Goal: Task Accomplishment & Management: Use online tool/utility

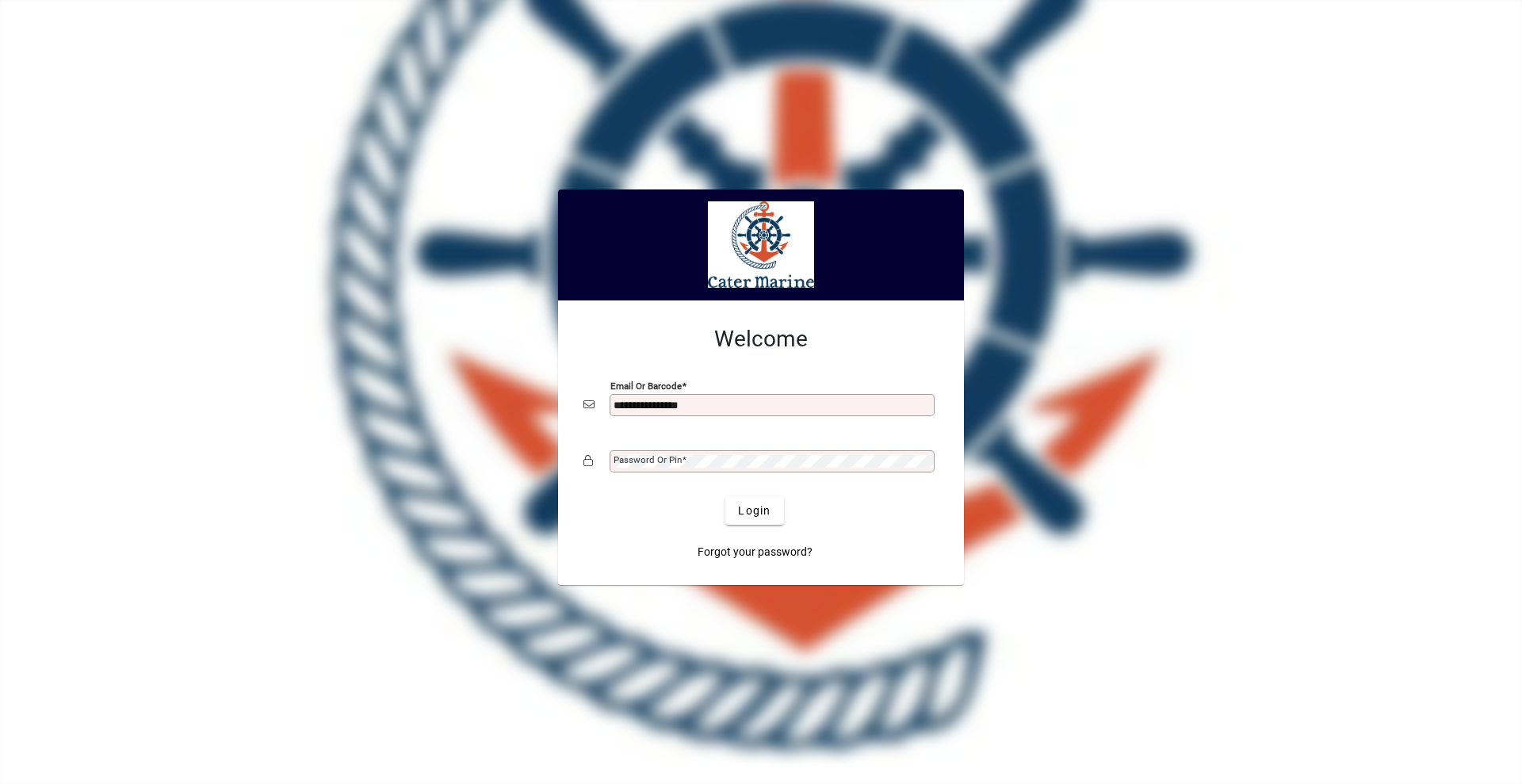
type input "**********"
click at [672, 461] on mat-label "Password or Pin" at bounding box center [648, 459] width 68 height 11
click at [725, 496] on button "Login" at bounding box center [753, 510] width 58 height 28
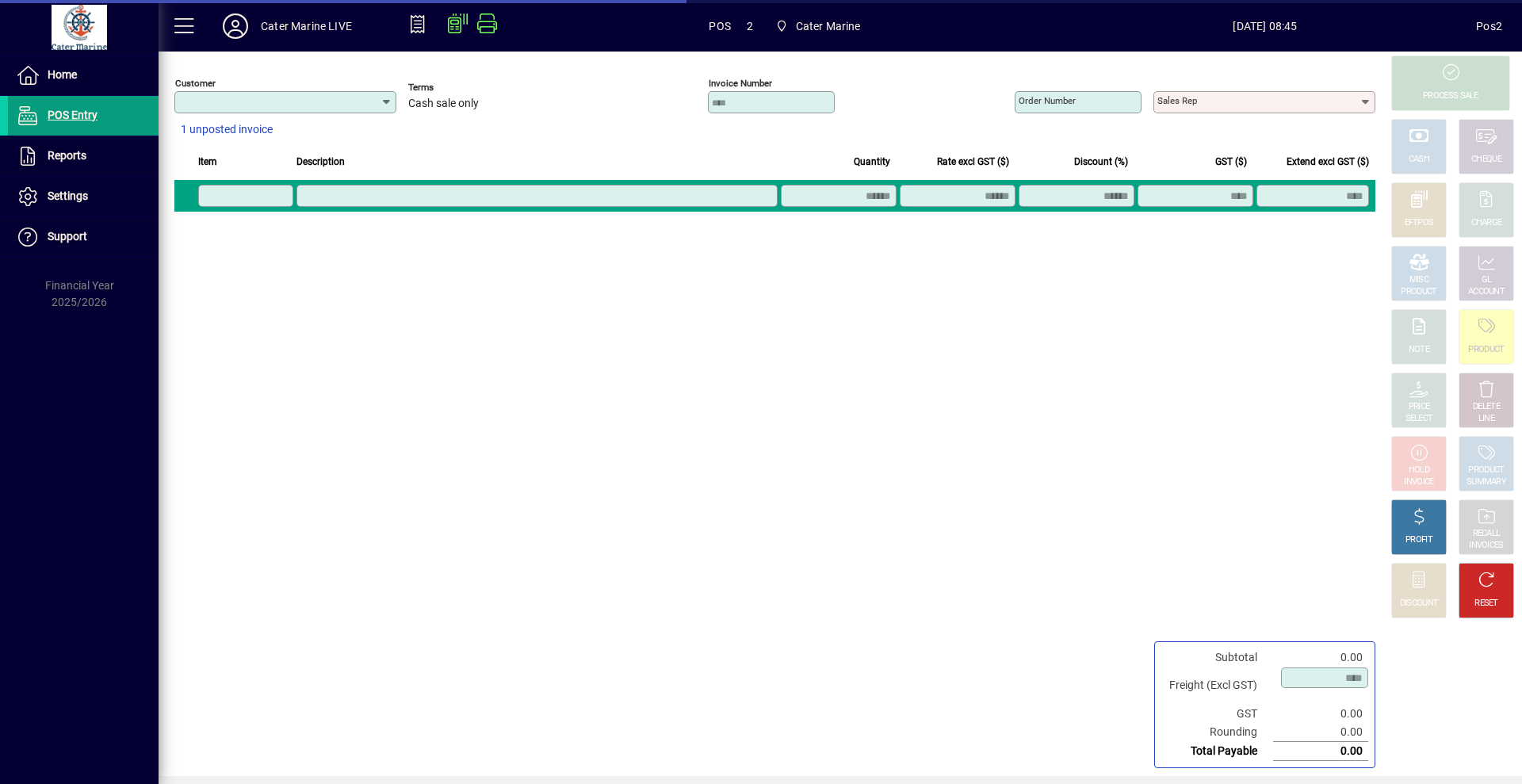
type input "**********"
